Goal: Navigation & Orientation: Understand site structure

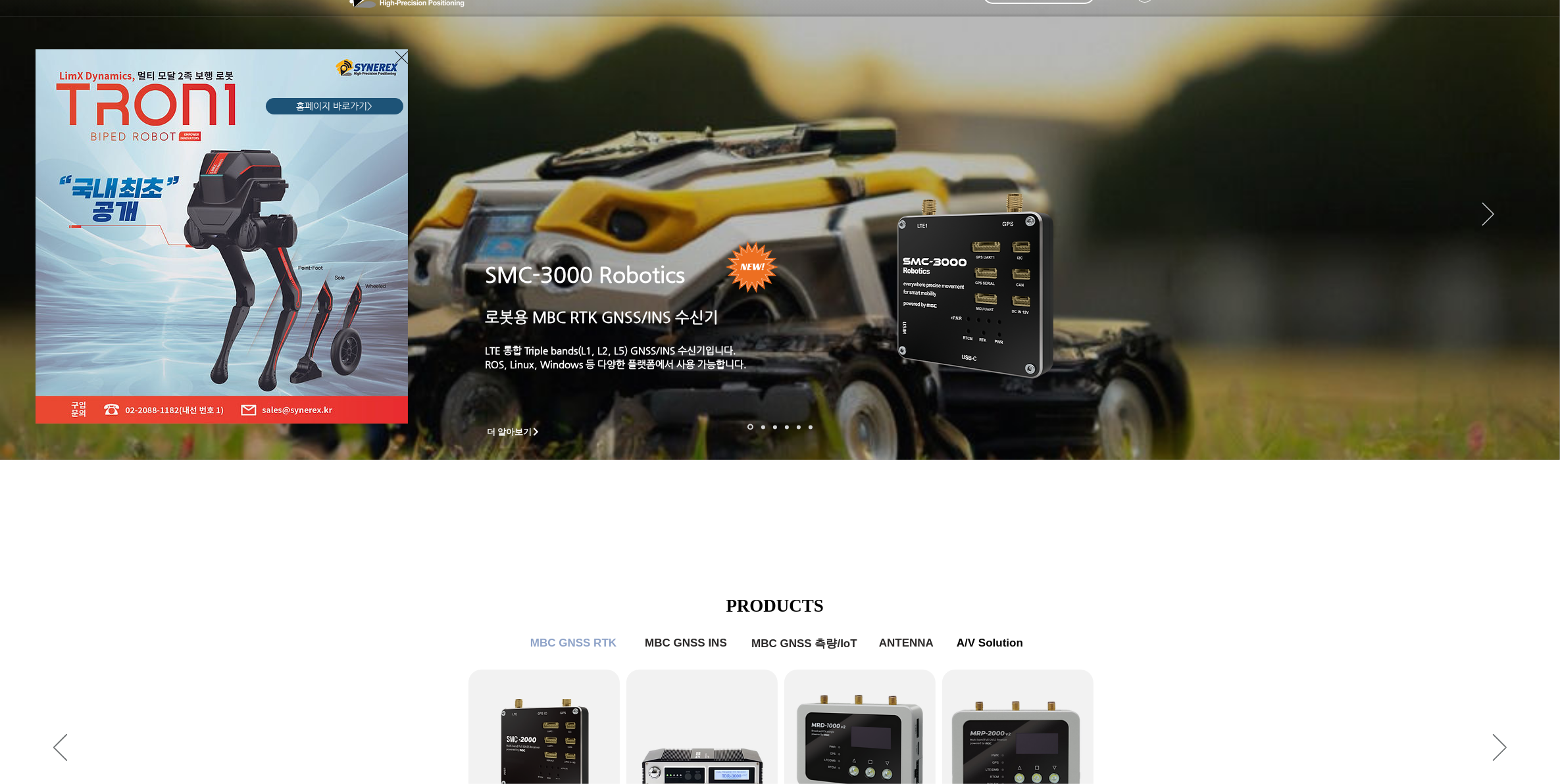
click at [402, 59] on icon "사이트로 돌아가기" at bounding box center [401, 57] width 13 height 16
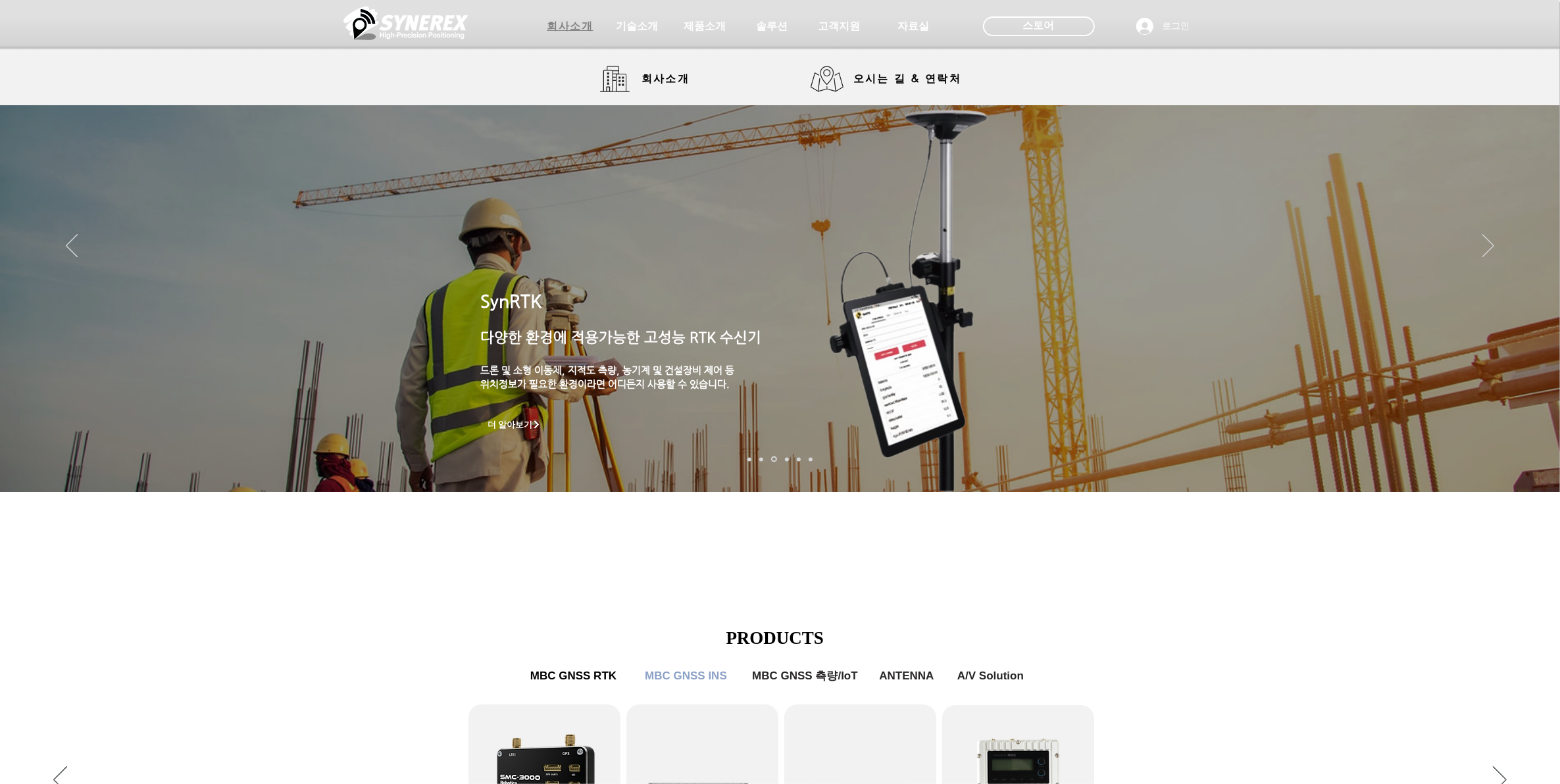
click at [579, 30] on span "회사소개" at bounding box center [570, 26] width 46 height 14
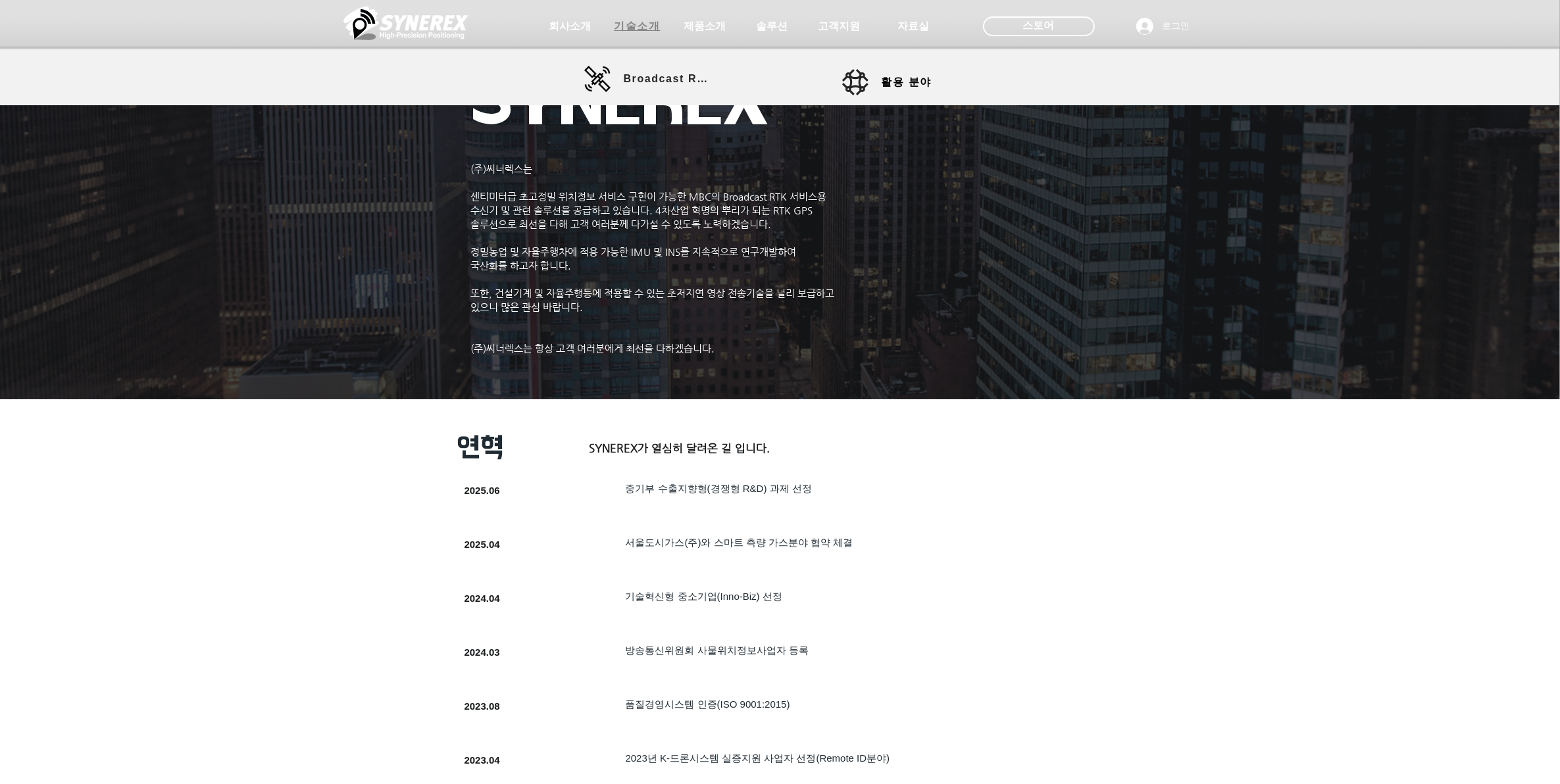
click at [642, 31] on span "기술소개" at bounding box center [637, 26] width 46 height 14
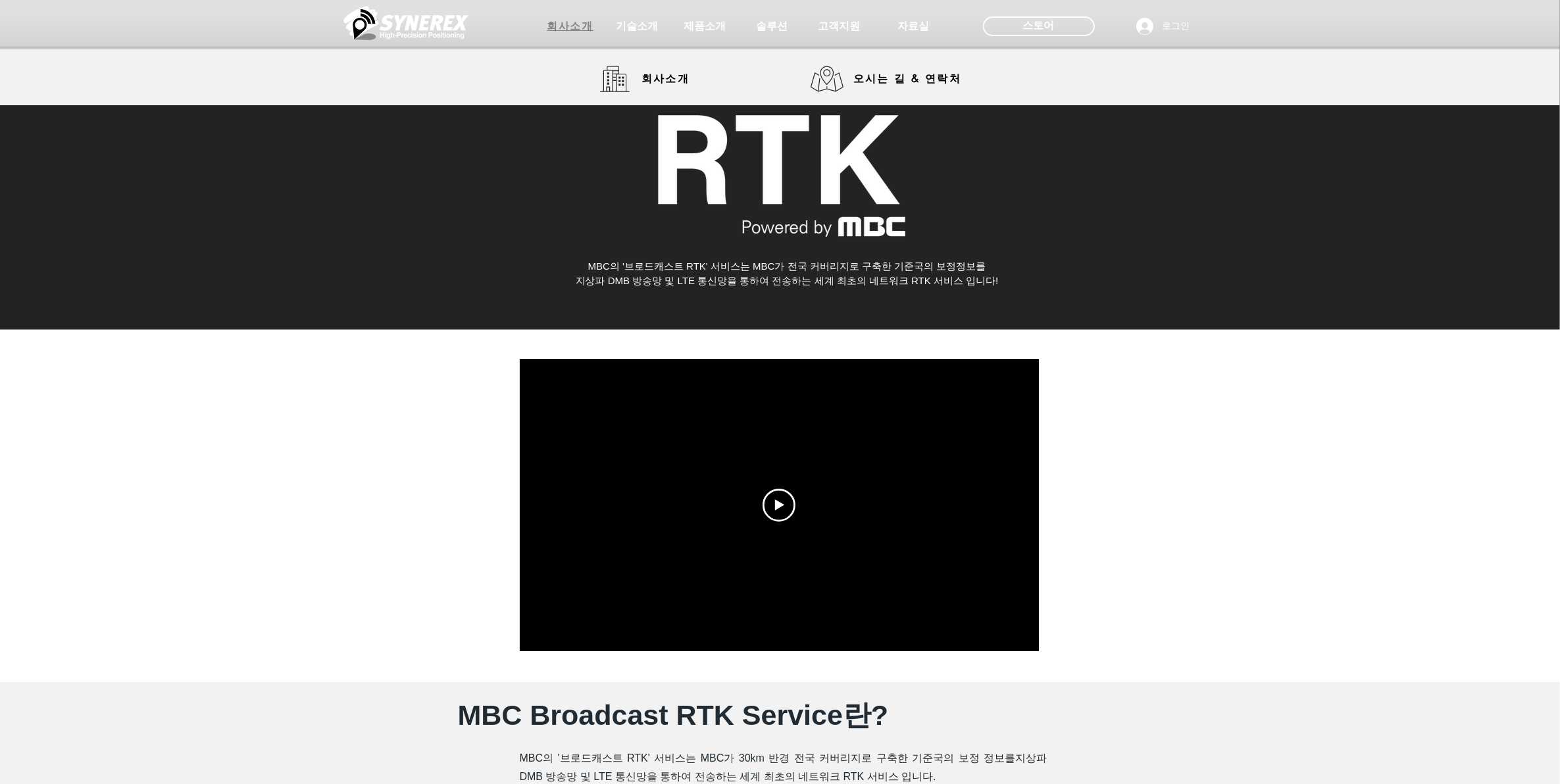
click at [556, 28] on span "회사소개" at bounding box center [570, 26] width 46 height 14
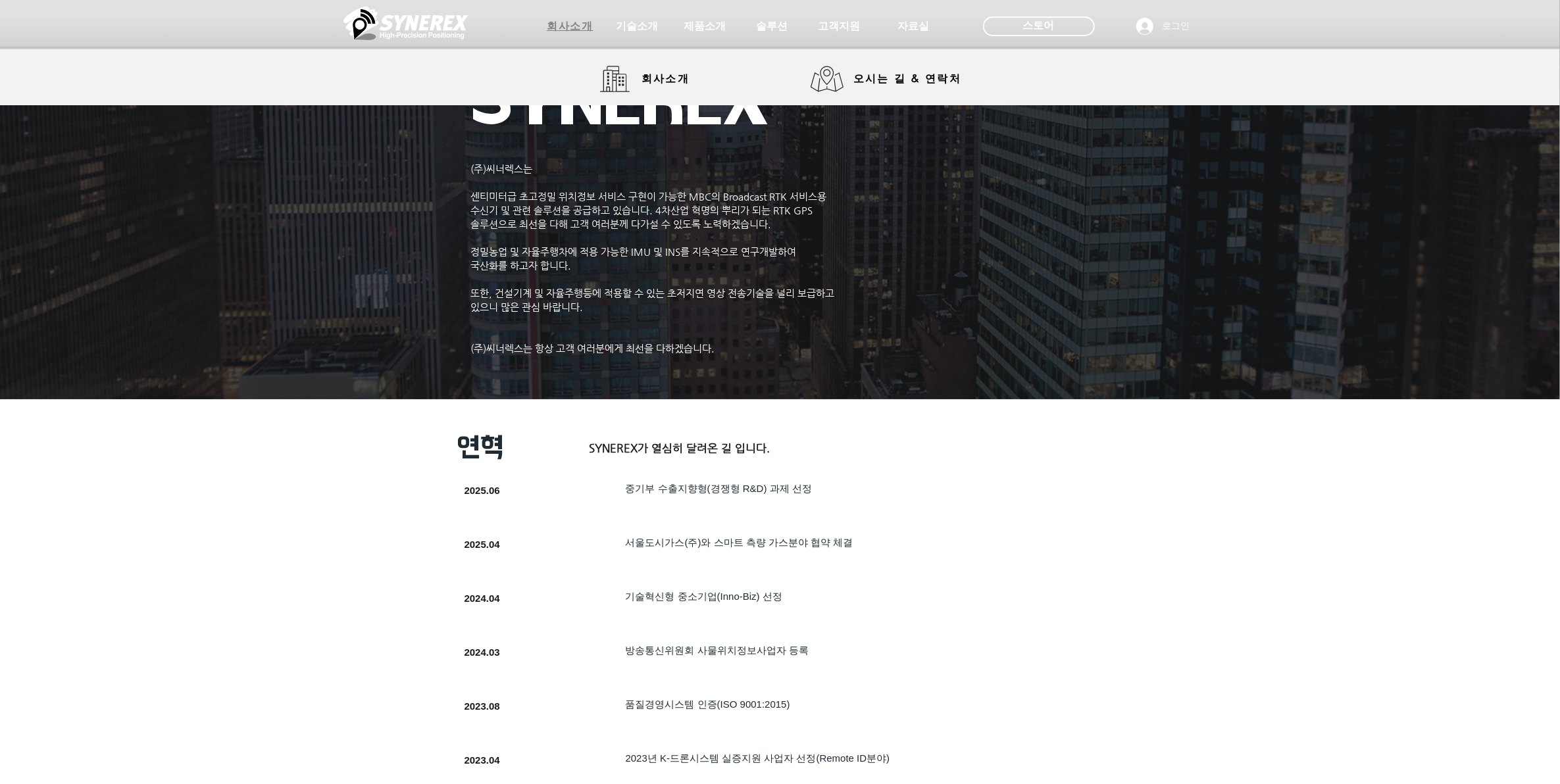
click at [574, 19] on span "회사소개" at bounding box center [570, 26] width 46 height 14
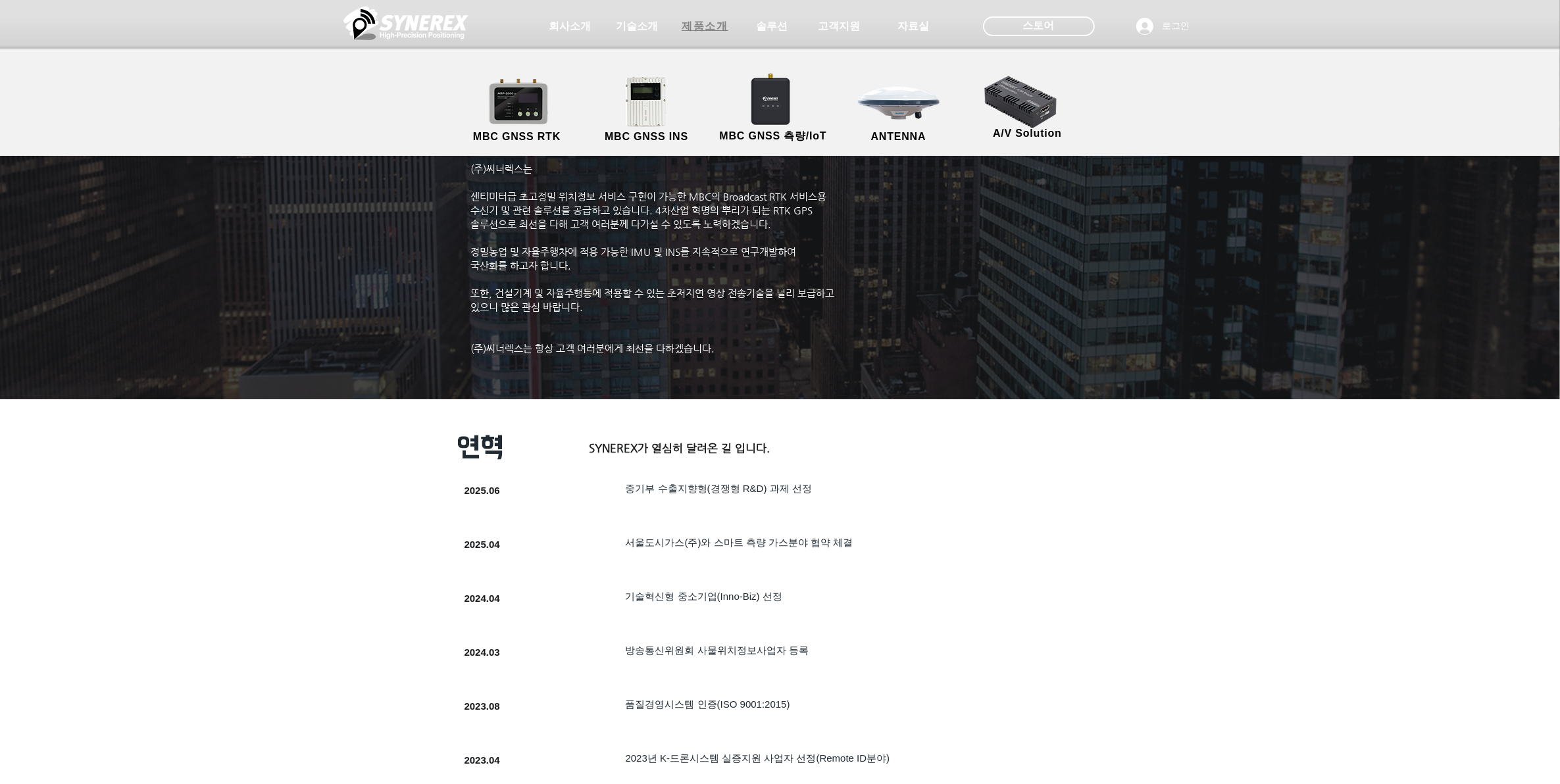
click at [717, 23] on span "제품소개" at bounding box center [705, 26] width 46 height 14
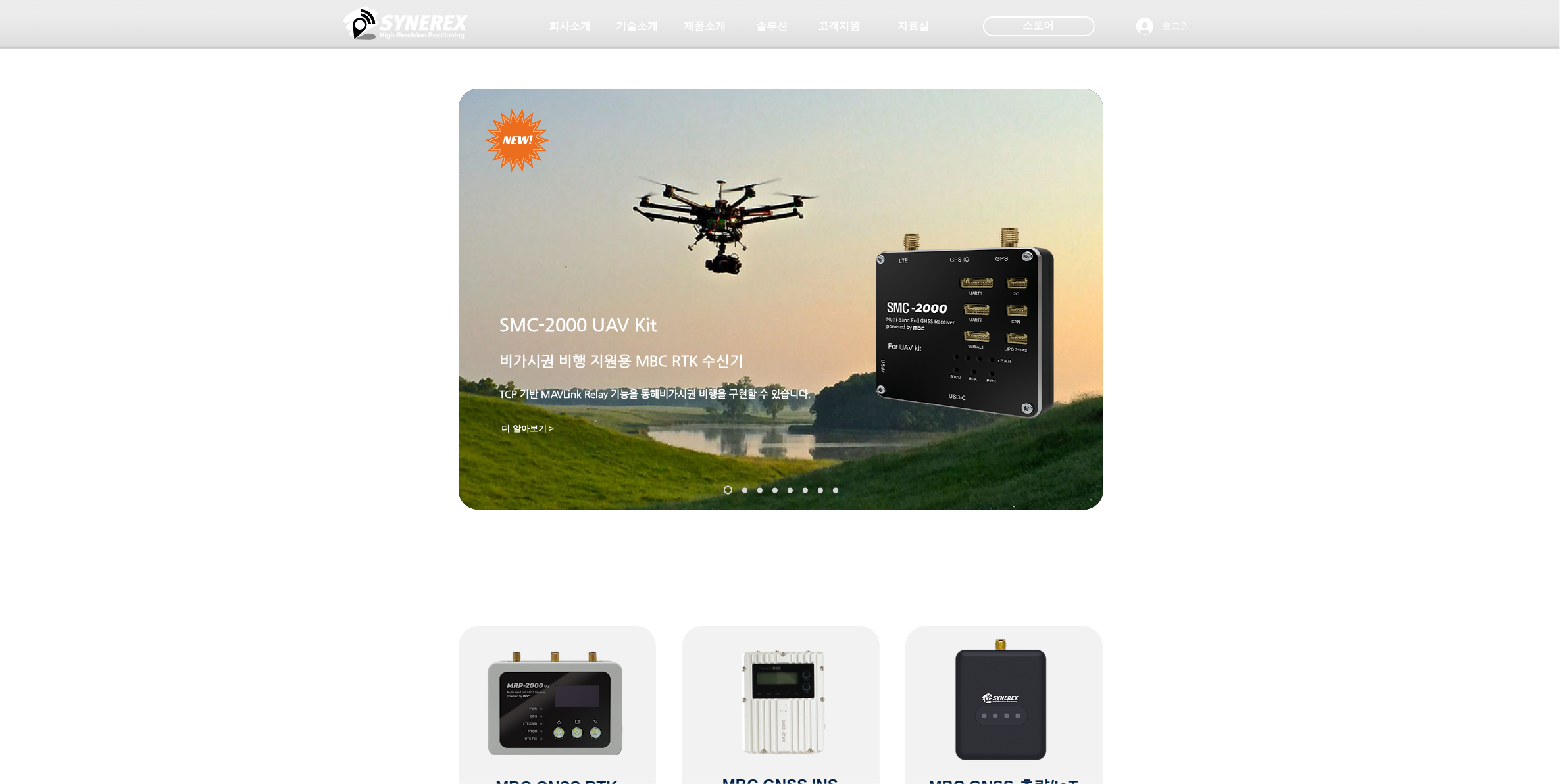
click at [541, 431] on span "더 알아보기 >" at bounding box center [527, 429] width 53 height 12
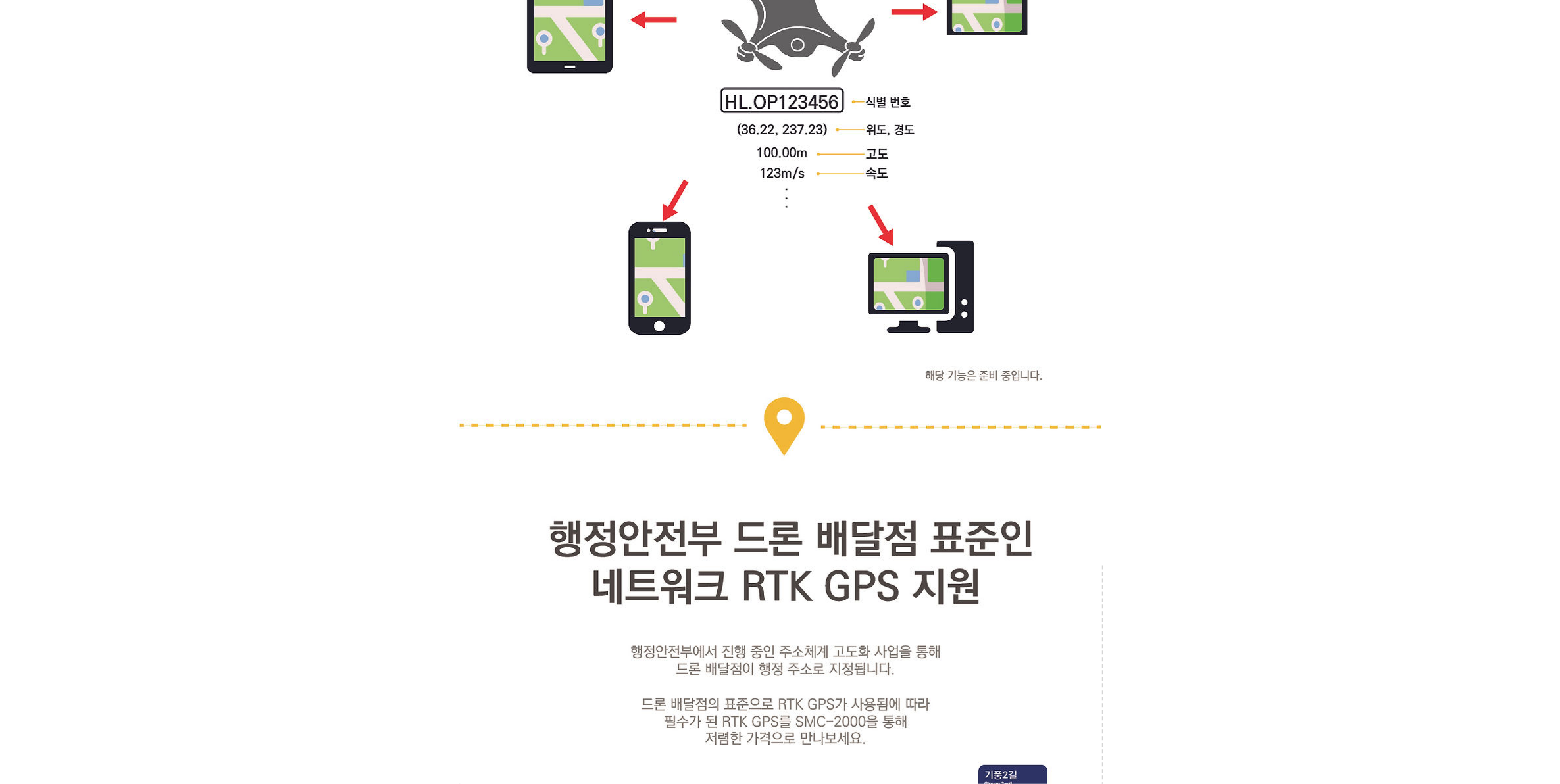
scroll to position [4356, 0]
